Goal: Task Accomplishment & Management: Manage account settings

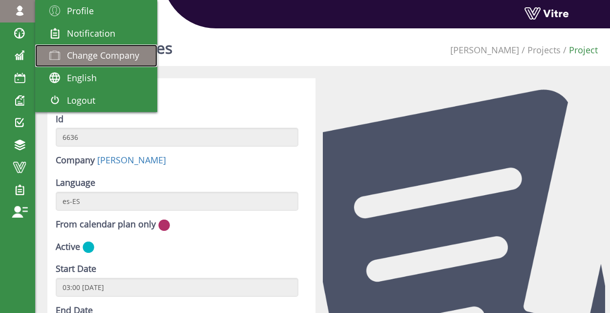
click at [80, 64] on link "Change Company" at bounding box center [96, 55] width 122 height 22
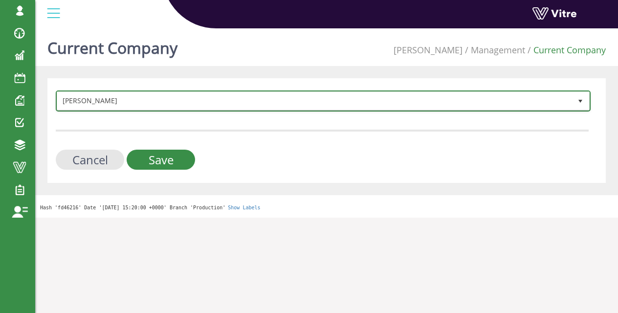
click at [132, 101] on span "[PERSON_NAME]" at bounding box center [314, 101] width 514 height 18
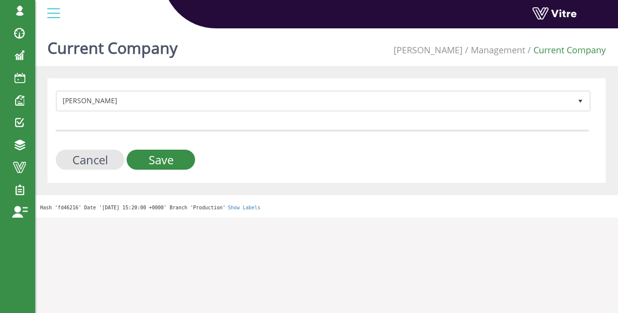
click at [135, 89] on div "Adama 379 Cancel Save" at bounding box center [326, 130] width 558 height 105
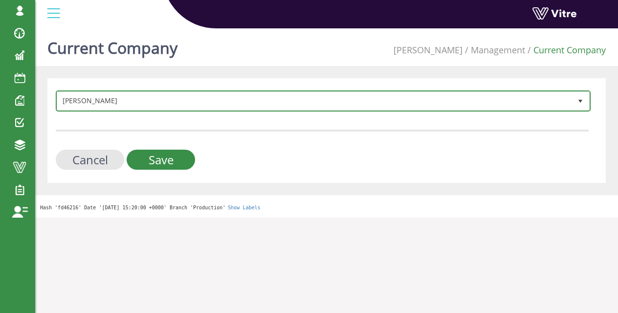
click at [132, 95] on span "[PERSON_NAME]" at bounding box center [314, 101] width 514 height 18
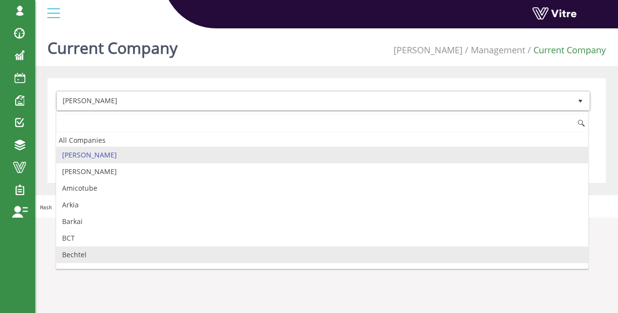
click at [119, 246] on li "Bechtel" at bounding box center [322, 254] width 532 height 17
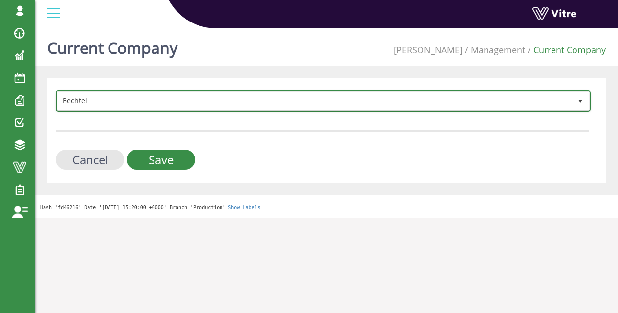
click at [574, 107] on span "select" at bounding box center [580, 101] width 18 height 18
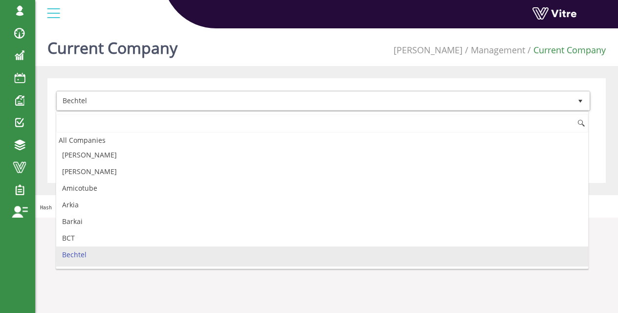
click at [574, 263] on li "BOI" at bounding box center [322, 271] width 532 height 17
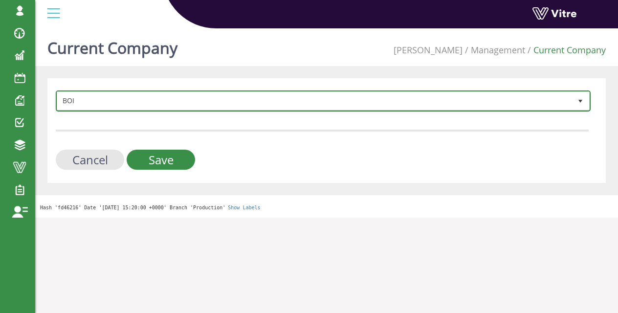
click at [568, 107] on span "BOI" at bounding box center [314, 101] width 514 height 18
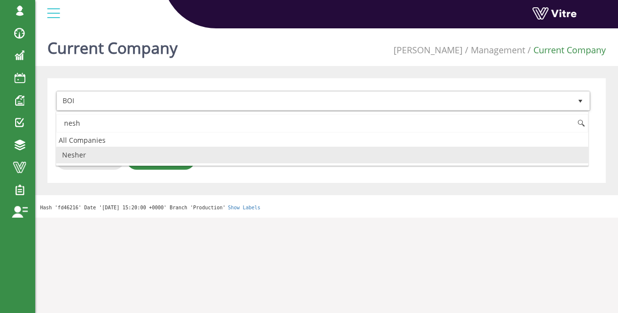
click at [240, 159] on li "Nesher" at bounding box center [322, 155] width 532 height 17
type input "nesh"
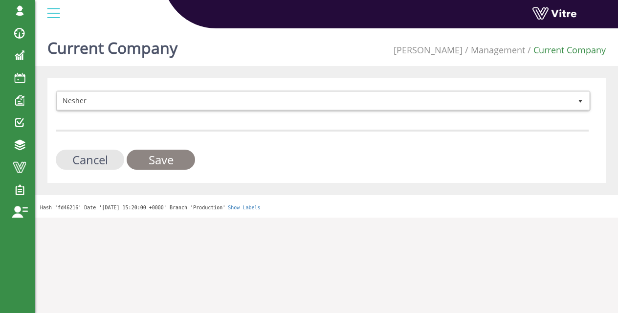
click at [183, 160] on input "Save" at bounding box center [161, 160] width 68 height 20
